Goal: Task Accomplishment & Management: Complete application form

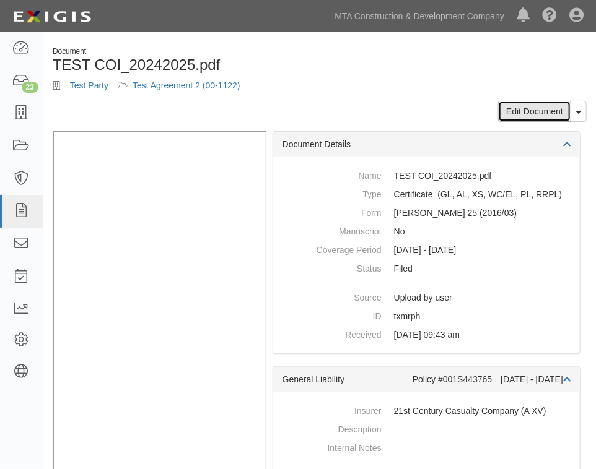
click at [535, 109] on link "Edit Document" at bounding box center [534, 111] width 73 height 21
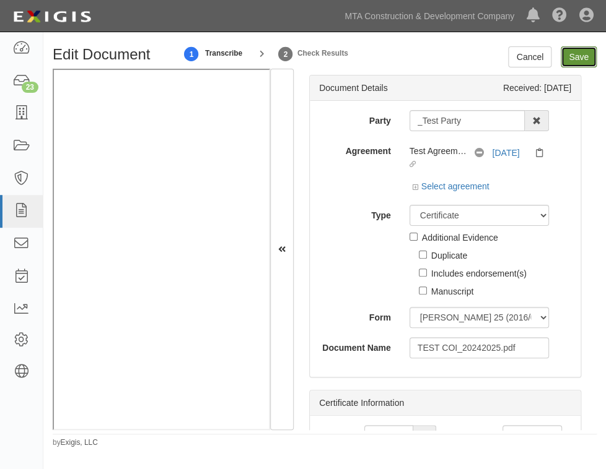
click at [576, 59] on input "Save" at bounding box center [579, 56] width 36 height 21
type input "2000000"
type input "4000000"
type input "6000000"
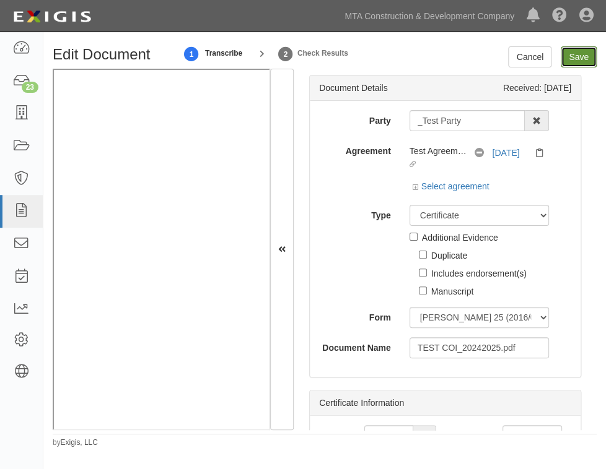
type input "6000000"
type input "4000000"
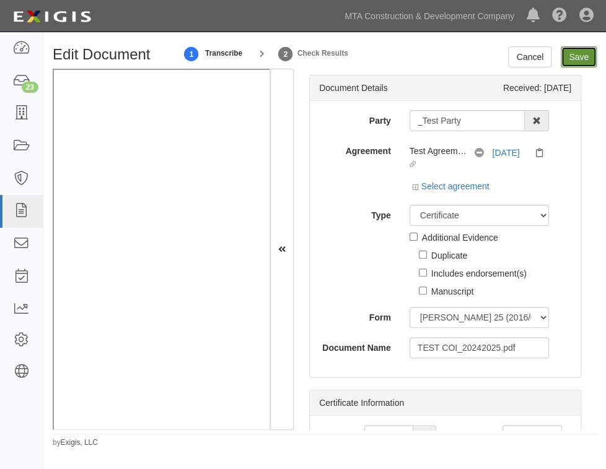
type input "4000000"
type input "6000000"
